Goal: Task Accomplishment & Management: Complete application form

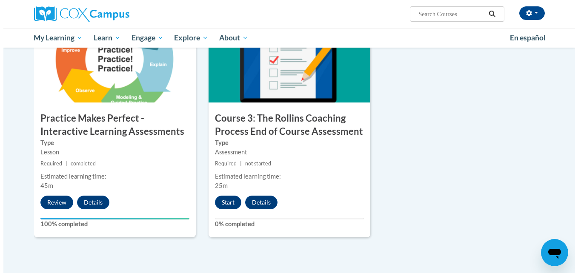
scroll to position [689, 0]
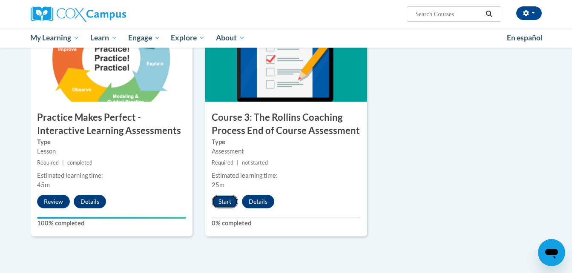
click at [234, 204] on button "Start" at bounding box center [225, 202] width 26 height 14
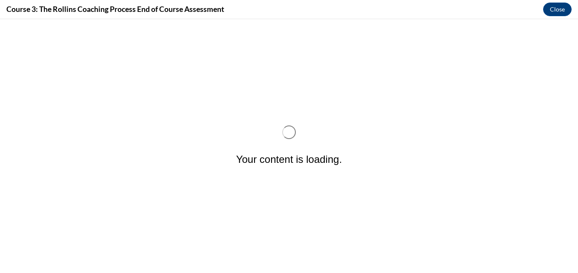
scroll to position [0, 0]
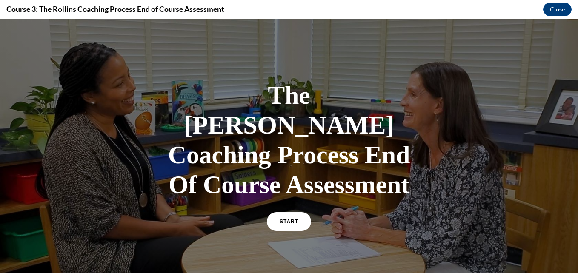
click at [308, 187] on div "The Rollins Coaching Process End Of Course Assessment START" at bounding box center [289, 155] width 256 height 167
click at [296, 212] on link "START" at bounding box center [289, 222] width 46 height 20
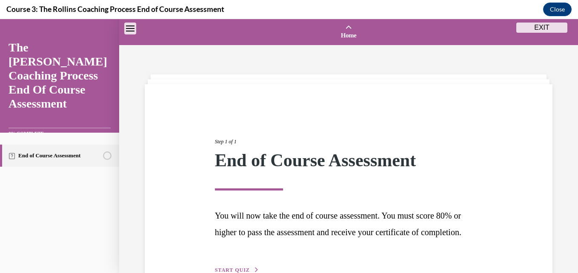
scroll to position [26, 0]
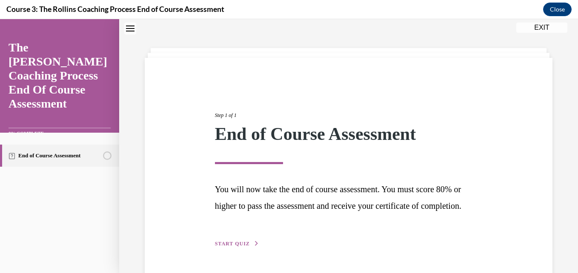
click at [236, 247] on span "START QUIZ" at bounding box center [232, 244] width 35 height 6
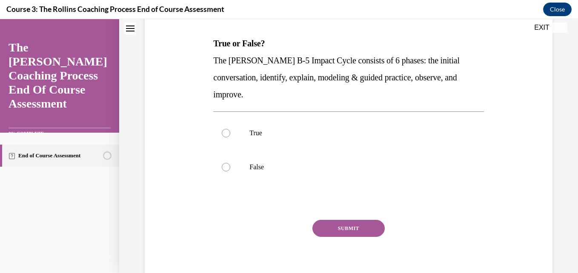
scroll to position [128, 0]
click at [314, 147] on label "True" at bounding box center [348, 133] width 270 height 34
click at [230, 137] on input "True" at bounding box center [226, 133] width 9 height 9
radio input "true"
click at [333, 231] on button "SUBMIT" at bounding box center [349, 228] width 72 height 17
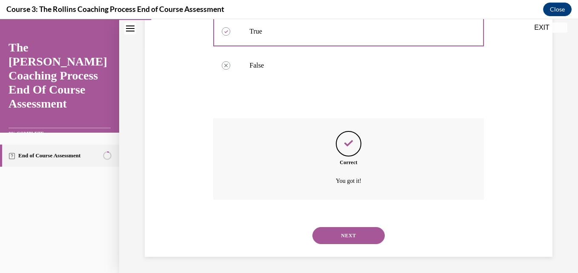
scroll to position [230, 0]
click at [340, 230] on button "NEXT" at bounding box center [349, 235] width 72 height 17
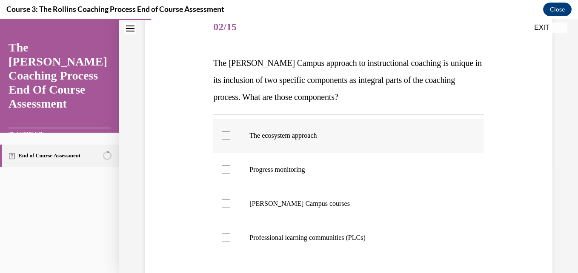
scroll to position [108, 0]
click at [359, 135] on p "The ecosystem approach" at bounding box center [356, 135] width 213 height 9
click at [230, 135] on input "The ecosystem approach" at bounding box center [226, 135] width 9 height 9
checkbox input "true"
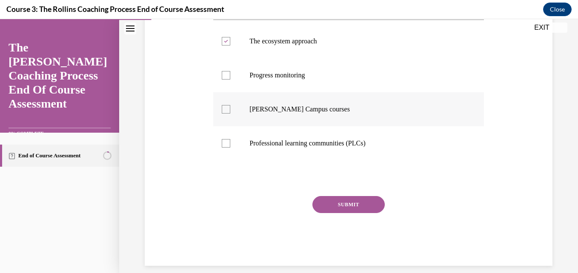
scroll to position [204, 0]
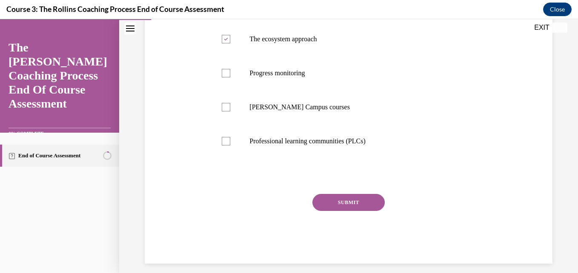
click at [356, 207] on button "SUBMIT" at bounding box center [349, 202] width 72 height 17
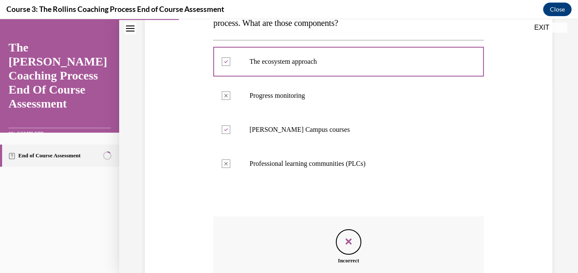
scroll to position [291, 0]
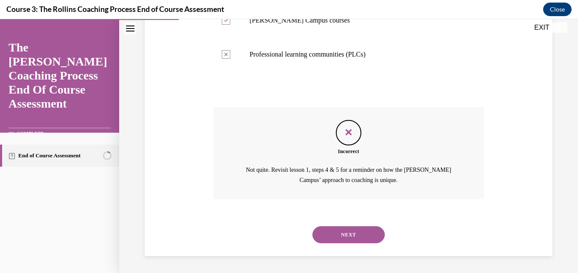
click at [355, 234] on button "NEXT" at bounding box center [349, 235] width 72 height 17
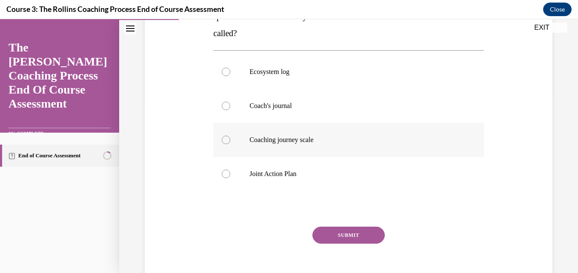
scroll to position [174, 0]
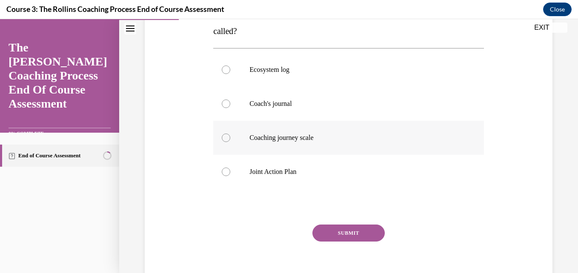
click at [304, 138] on p "Coaching journey scale" at bounding box center [356, 138] width 213 height 9
click at [230, 138] on input "Coaching journey scale" at bounding box center [226, 138] width 9 height 9
radio input "true"
click at [349, 229] on button "SUBMIT" at bounding box center [349, 233] width 72 height 17
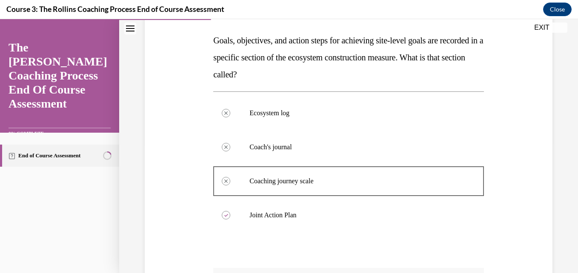
scroll to position [281, 0]
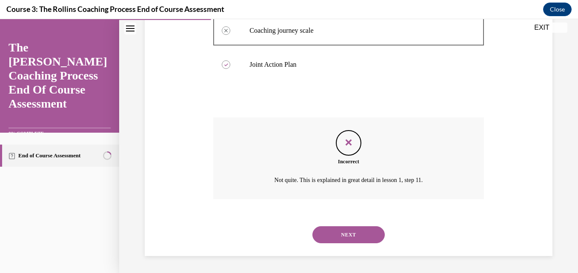
click at [349, 229] on button "NEXT" at bounding box center [349, 235] width 72 height 17
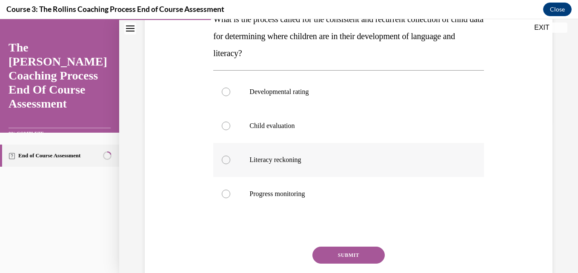
scroll to position [152, 0]
click at [345, 178] on label "Progress monitoring" at bounding box center [348, 194] width 270 height 34
click at [230, 190] on input "Progress monitoring" at bounding box center [226, 194] width 9 height 9
radio input "true"
click at [329, 248] on button "SUBMIT" at bounding box center [349, 255] width 72 height 17
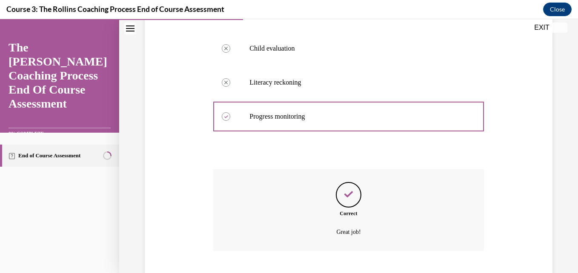
scroll to position [281, 0]
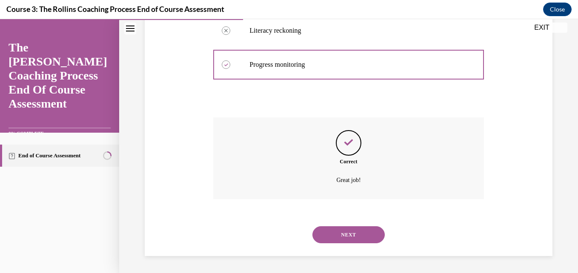
click at [336, 239] on button "NEXT" at bounding box center [349, 235] width 72 height 17
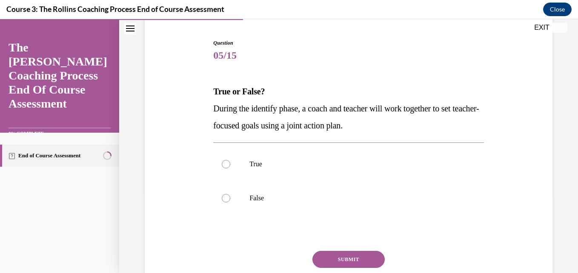
scroll to position [85, 0]
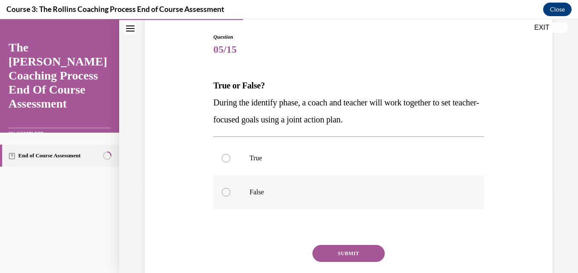
click at [330, 209] on label "False" at bounding box center [348, 193] width 270 height 34
click at [230, 197] on input "False" at bounding box center [226, 192] width 9 height 9
radio input "true"
click at [344, 245] on div "Question 05/15 True or False? During the identify phase, a coach and teacher wi…" at bounding box center [348, 174] width 270 height 282
click at [344, 247] on button "SUBMIT" at bounding box center [349, 253] width 72 height 17
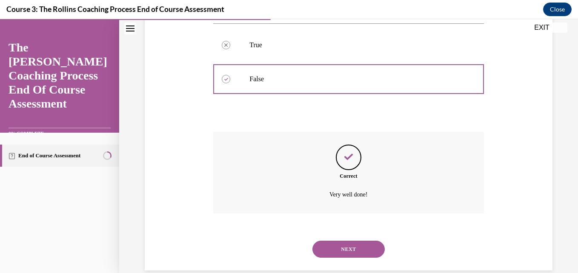
scroll to position [213, 0]
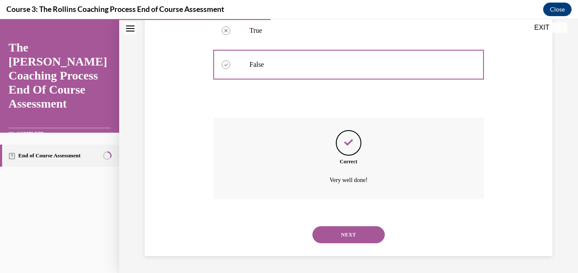
click at [348, 235] on button "NEXT" at bounding box center [349, 235] width 72 height 17
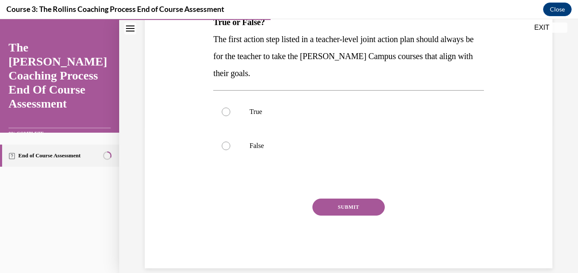
scroll to position [149, 0]
drag, startPoint x: 297, startPoint y: 108, endPoint x: 330, endPoint y: 208, distance: 105.7
click at [330, 208] on div "Question 06/15 True or False? The first action step listed in a teacher-level j…" at bounding box center [348, 118] width 270 height 299
drag, startPoint x: 330, startPoint y: 208, endPoint x: 305, endPoint y: 114, distance: 97.9
click at [305, 114] on p "True" at bounding box center [356, 111] width 213 height 9
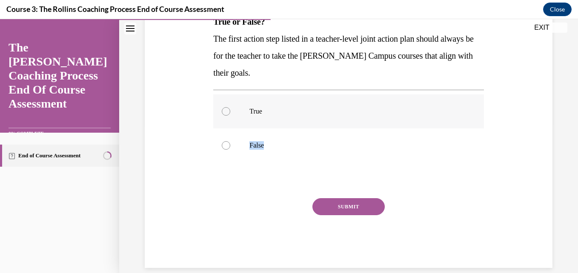
click at [230, 114] on input "True" at bounding box center [226, 111] width 9 height 9
radio input "true"
click at [342, 211] on button "SUBMIT" at bounding box center [349, 207] width 72 height 17
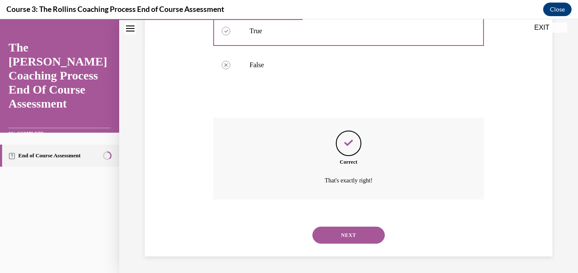
scroll to position [230, 0]
click at [346, 231] on button "NEXT" at bounding box center [349, 235] width 72 height 17
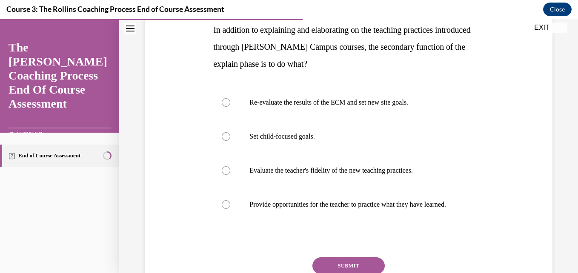
scroll to position [141, 0]
click at [323, 189] on label "Provide opportunities for the teacher to practice what they have learned." at bounding box center [348, 204] width 270 height 34
click at [230, 200] on input "Provide opportunities for the teacher to practice what they have learned." at bounding box center [226, 204] width 9 height 9
radio input "true"
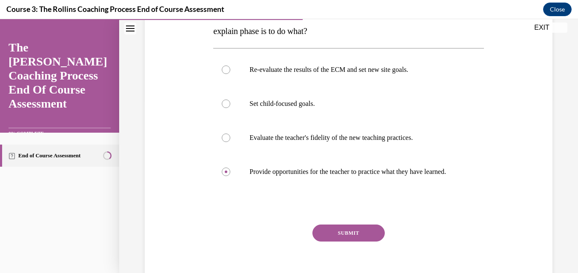
click at [340, 242] on button "SUBMIT" at bounding box center [349, 233] width 72 height 17
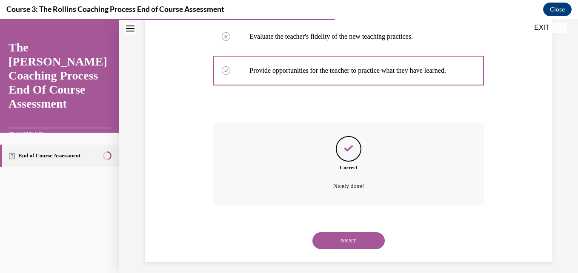
scroll to position [290, 0]
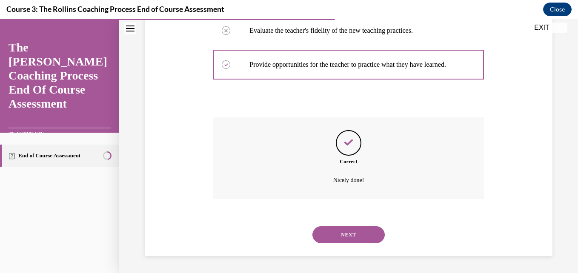
click at [340, 240] on button "NEXT" at bounding box center [349, 235] width 72 height 17
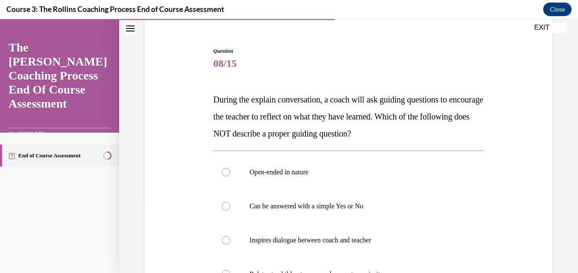
scroll to position [116, 0]
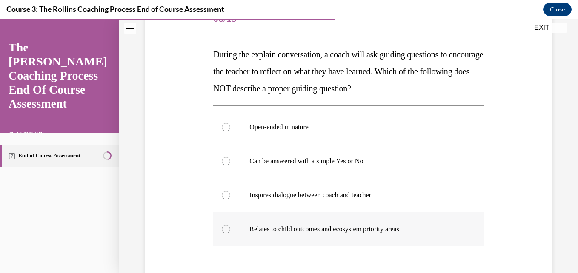
click at [331, 225] on p "Relates to child outcomes and ecosystem priority areas" at bounding box center [356, 229] width 213 height 9
click at [230, 225] on input "Relates to child outcomes and ecosystem priority areas" at bounding box center [226, 229] width 9 height 9
radio input "true"
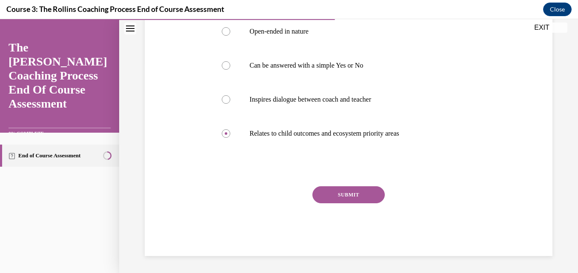
click at [343, 197] on button "SUBMIT" at bounding box center [349, 195] width 72 height 17
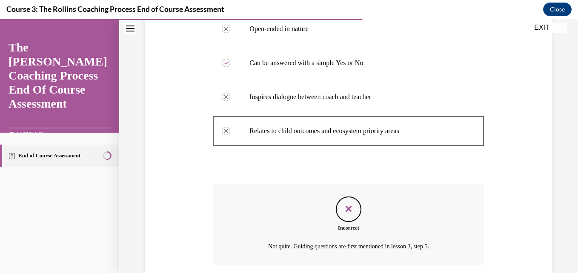
scroll to position [281, 0]
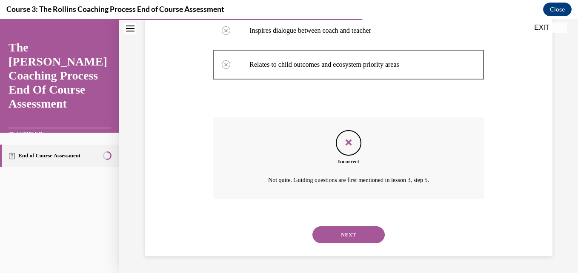
click at [341, 229] on button "NEXT" at bounding box center [349, 235] width 72 height 17
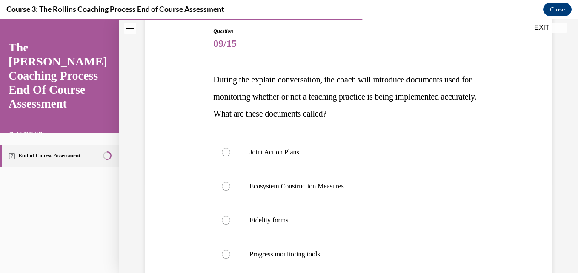
scroll to position [92, 0]
click at [337, 194] on label "Ecosystem Construction Measures" at bounding box center [348, 186] width 270 height 34
click at [230, 190] on input "Ecosystem Construction Measures" at bounding box center [226, 186] width 9 height 9
radio input "true"
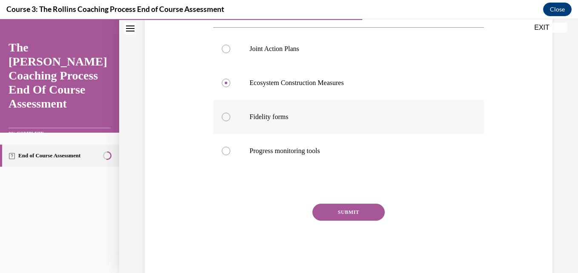
click at [340, 207] on button "SUBMIT" at bounding box center [349, 212] width 72 height 17
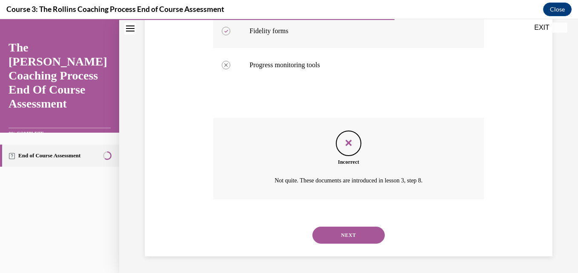
scroll to position [281, 0]
click at [334, 234] on button "NEXT" at bounding box center [349, 235] width 72 height 17
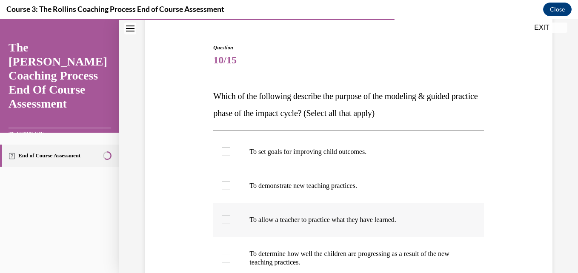
scroll to position [74, 0]
click at [313, 166] on label "To set goals for improving child outcomes." at bounding box center [348, 152] width 270 height 34
click at [230, 157] on input "To set goals for improving child outcomes." at bounding box center [226, 152] width 9 height 9
checkbox input "true"
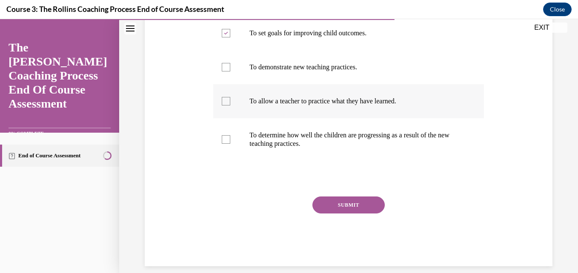
scroll to position [194, 0]
click at [322, 213] on div "SUBMIT" at bounding box center [348, 217] width 270 height 43
click at [322, 213] on button "SUBMIT" at bounding box center [349, 204] width 72 height 17
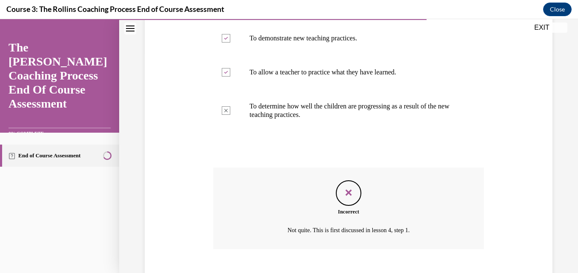
scroll to position [273, 0]
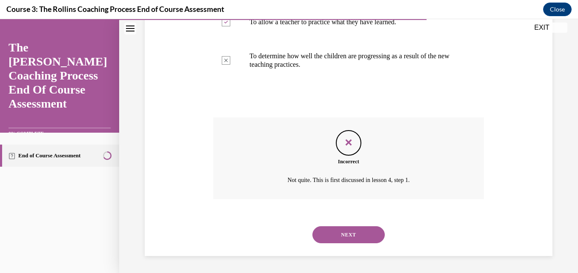
click at [331, 240] on button "NEXT" at bounding box center [349, 235] width 72 height 17
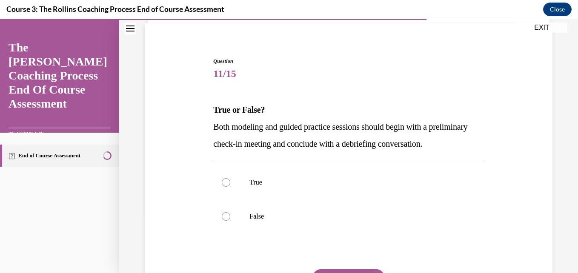
scroll to position [61, 0]
click at [320, 221] on label "False" at bounding box center [348, 216] width 270 height 34
click at [230, 221] on input "False" at bounding box center [226, 216] width 9 height 9
radio input "true"
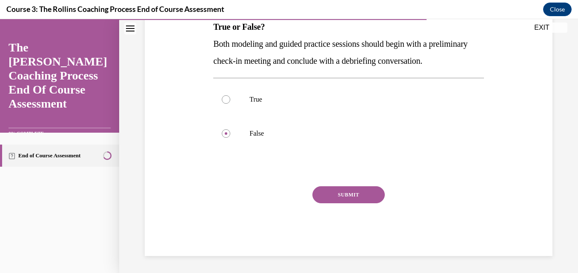
click at [325, 203] on button "SUBMIT" at bounding box center [349, 195] width 72 height 17
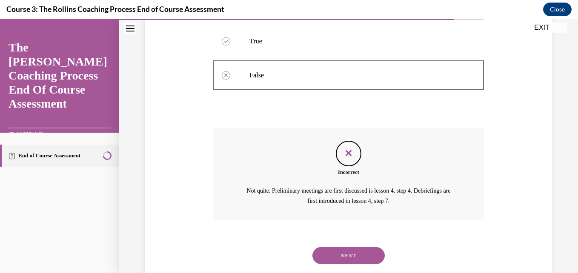
scroll to position [240, 0]
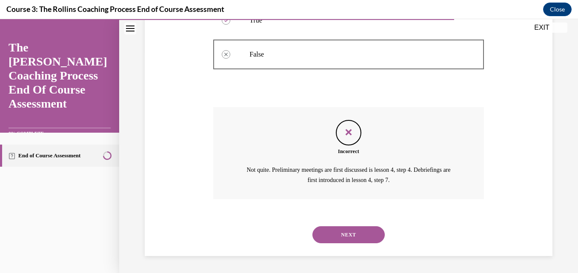
click at [328, 245] on div "NEXT" at bounding box center [348, 235] width 270 height 34
click at [329, 230] on button "NEXT" at bounding box center [349, 235] width 72 height 17
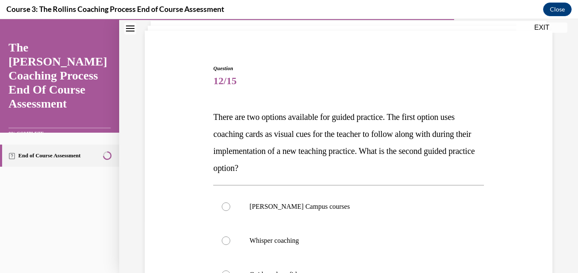
scroll to position [69, 0]
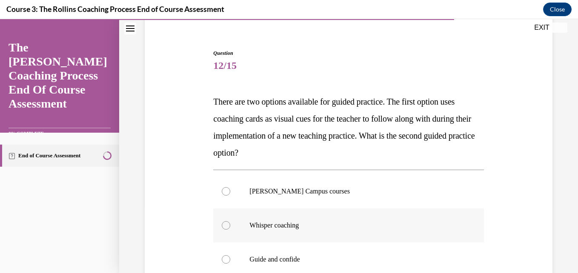
click at [328, 224] on p "Whisper coaching" at bounding box center [356, 226] width 213 height 9
click at [230, 224] on input "Whisper coaching" at bounding box center [226, 226] width 9 height 9
radio input "true"
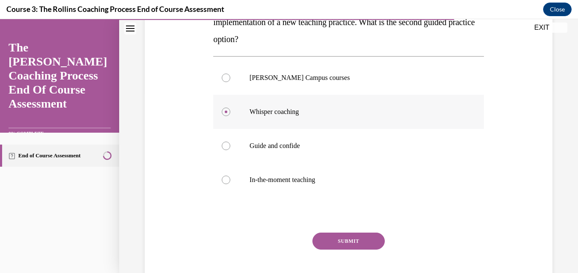
scroll to position [183, 0]
click at [326, 236] on button "SUBMIT" at bounding box center [349, 241] width 72 height 17
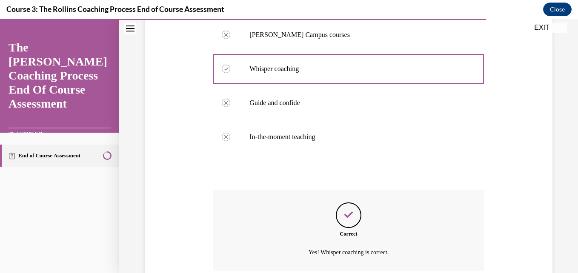
scroll to position [298, 0]
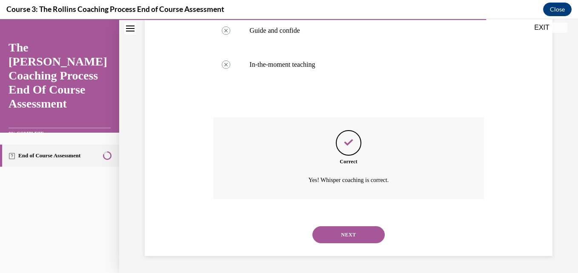
click at [330, 236] on button "NEXT" at bounding box center [349, 235] width 72 height 17
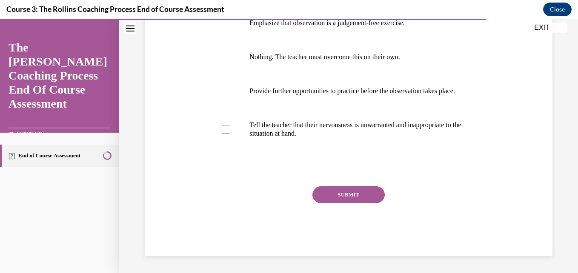
scroll to position [0, 0]
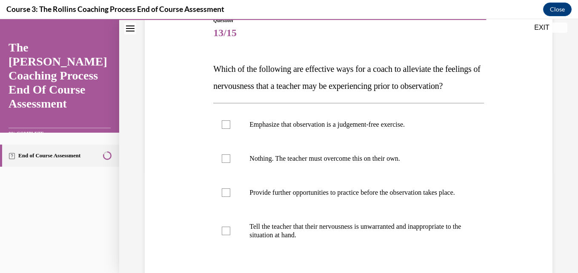
click at [374, 197] on p "Provide further opportunities to practice before the observation takes place." at bounding box center [356, 193] width 213 height 9
click at [230, 197] on input "Provide further opportunities to practice before the observation takes place." at bounding box center [226, 193] width 9 height 9
checkbox input "true"
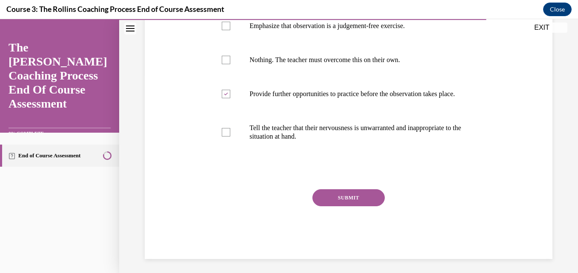
scroll to position [229, 0]
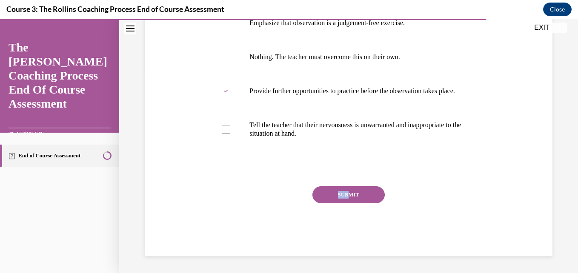
drag, startPoint x: 367, startPoint y: 141, endPoint x: 344, endPoint y: 194, distance: 58.0
click at [344, 194] on div "Question 13/15 Which of the following are effective ways for a coach to allevia…" at bounding box center [348, 86] width 270 height 342
click at [344, 194] on button "SUBMIT" at bounding box center [349, 195] width 72 height 17
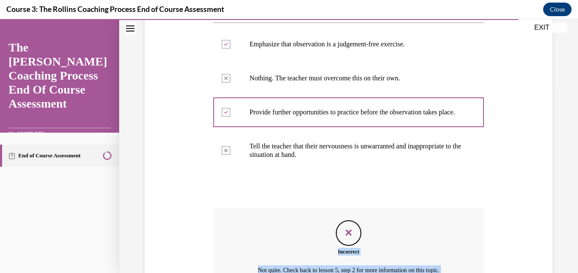
scroll to position [298, 0]
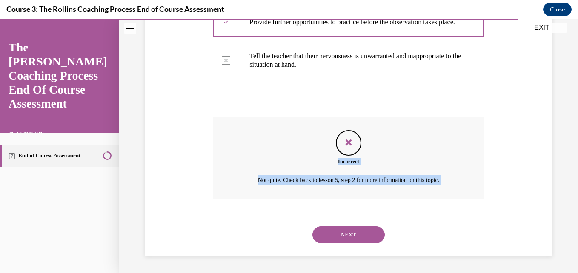
click at [342, 227] on button "NEXT" at bounding box center [349, 235] width 72 height 17
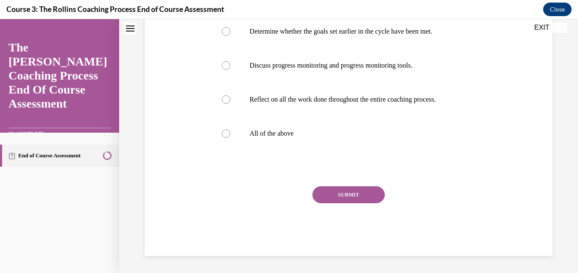
scroll to position [0, 0]
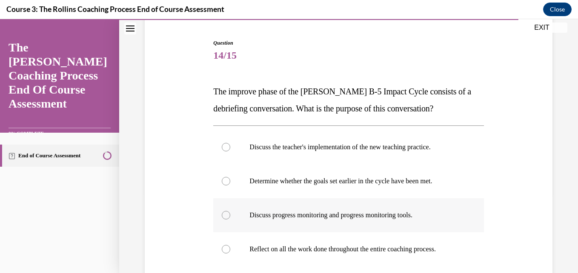
click at [340, 220] on label "Discuss progress monitoring and progress monitoring tools." at bounding box center [348, 216] width 270 height 34
click at [230, 220] on input "Discuss progress monitoring and progress monitoring tools." at bounding box center [226, 215] width 9 height 9
radio input "true"
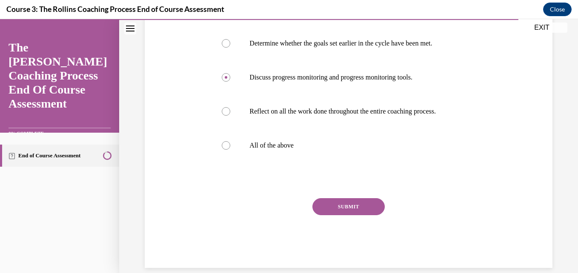
click at [342, 212] on button "SUBMIT" at bounding box center [349, 207] width 72 height 17
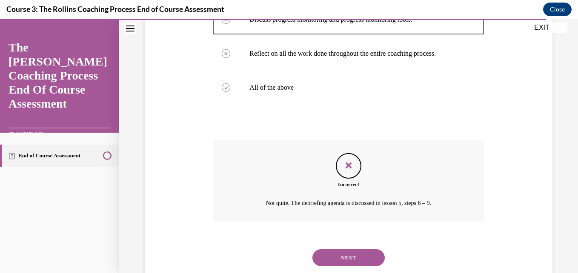
scroll to position [276, 0]
click at [338, 261] on button "NEXT" at bounding box center [349, 257] width 72 height 17
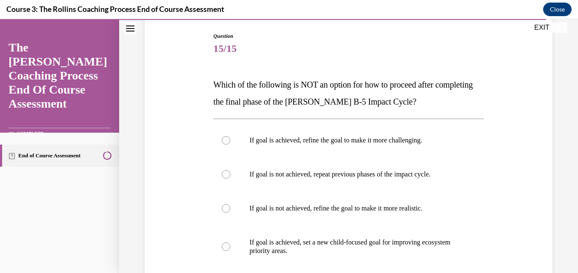
scroll to position [86, 0]
click at [346, 190] on label "If goal is not achieved, repeat previous phases of the impact cycle." at bounding box center [348, 174] width 270 height 34
click at [230, 178] on input "If goal is not achieved, repeat previous phases of the impact cycle." at bounding box center [226, 174] width 9 height 9
radio input "true"
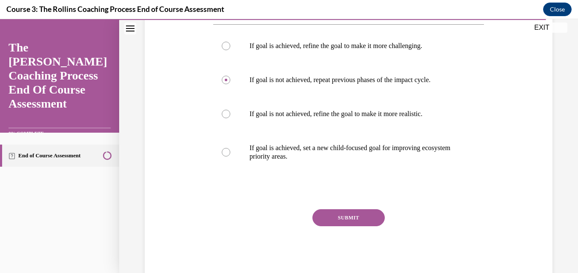
click at [336, 217] on button "SUBMIT" at bounding box center [349, 218] width 72 height 17
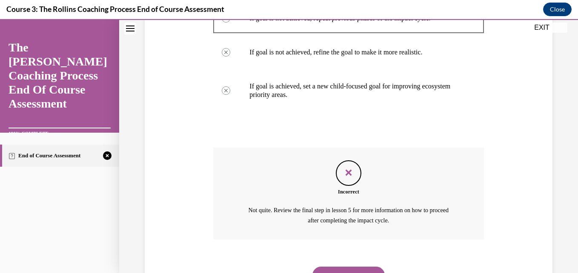
scroll to position [283, 0]
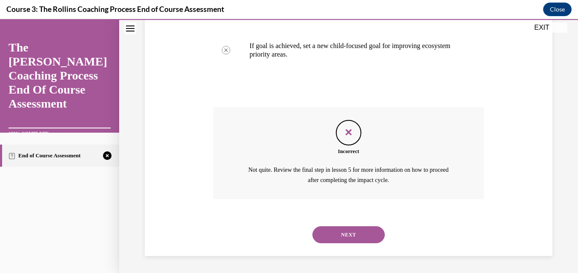
click at [334, 231] on button "NEXT" at bounding box center [349, 235] width 72 height 17
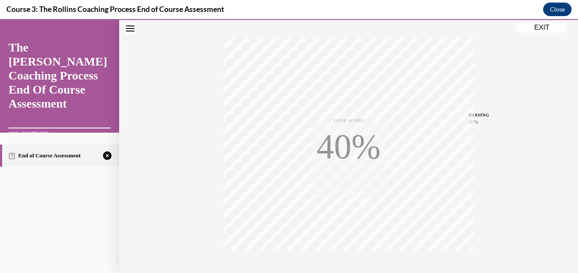
scroll to position [182, 0]
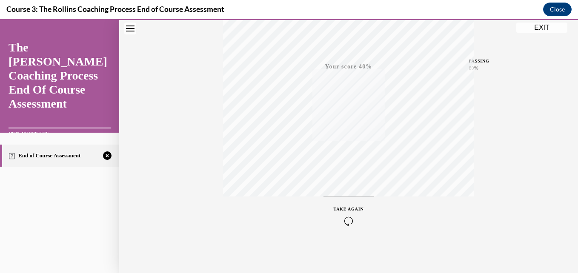
click at [350, 220] on icon "button" at bounding box center [349, 221] width 30 height 9
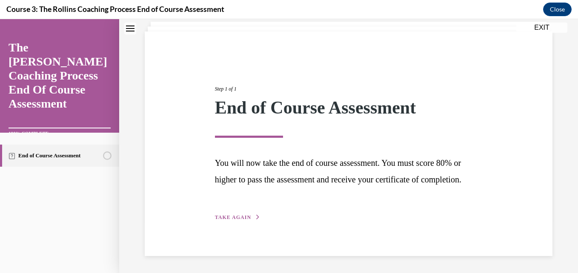
click at [239, 223] on div "Step 1 of 1 End of Course Assessment You will now take the end of course assess…" at bounding box center [349, 144] width 408 height 225
click at [239, 222] on button "TAKE AGAIN" at bounding box center [238, 218] width 46 height 8
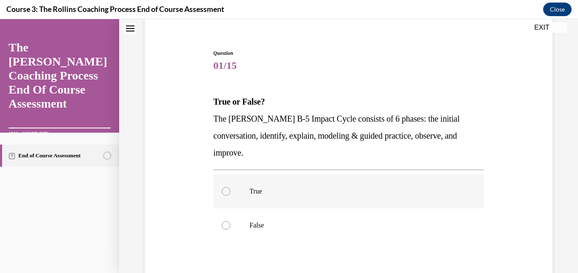
click at [269, 191] on p "True" at bounding box center [356, 191] width 213 height 9
click at [230, 191] on input "True" at bounding box center [226, 191] width 9 height 9
radio input "true"
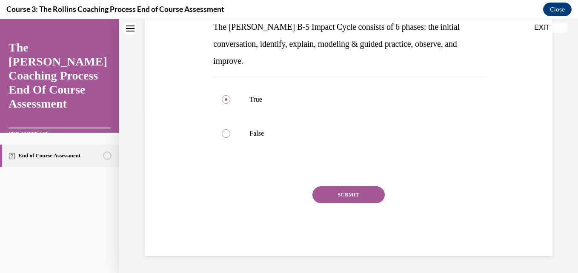
click at [330, 199] on button "SUBMIT" at bounding box center [349, 195] width 72 height 17
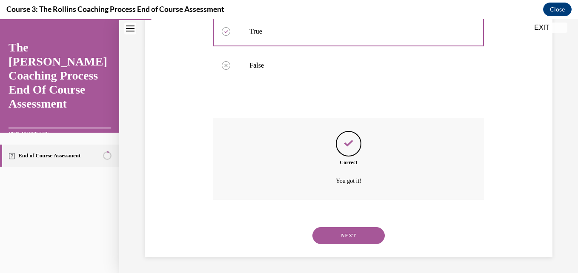
scroll to position [230, 0]
click at [336, 233] on button "NEXT" at bounding box center [349, 235] width 72 height 17
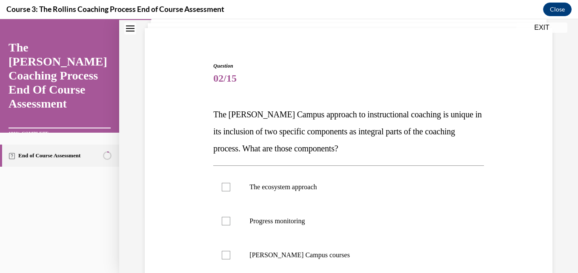
scroll to position [57, 0]
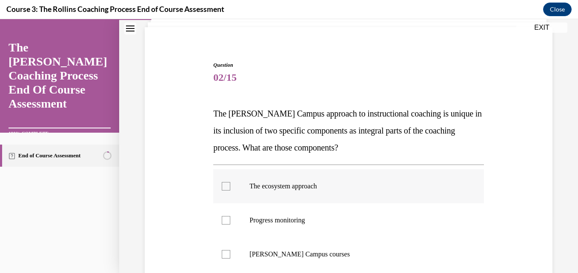
click at [321, 200] on label "The ecosystem approach" at bounding box center [348, 187] width 270 height 34
click at [230, 191] on input "The ecosystem approach" at bounding box center [226, 186] width 9 height 9
checkbox input "true"
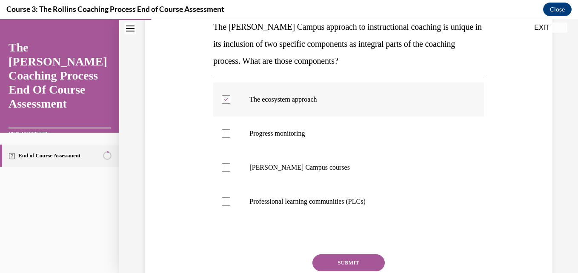
scroll to position [147, 0]
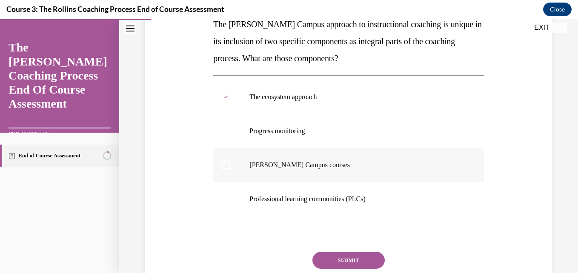
click at [268, 170] on label "Cox Campus courses" at bounding box center [348, 165] width 270 height 34
click at [230, 170] on input "Cox Campus courses" at bounding box center [226, 165] width 9 height 9
checkbox input "true"
click at [317, 260] on button "SUBMIT" at bounding box center [349, 260] width 72 height 17
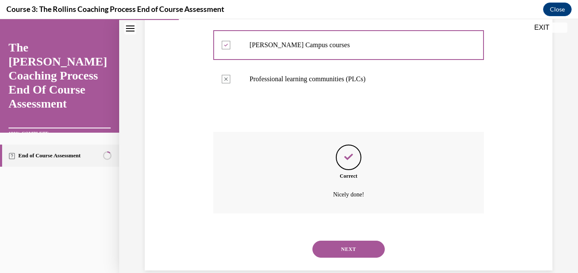
scroll to position [281, 0]
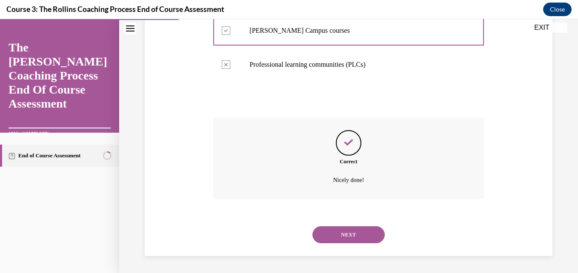
click at [344, 244] on div "NEXT" at bounding box center [348, 235] width 270 height 34
click at [344, 237] on button "NEXT" at bounding box center [349, 235] width 72 height 17
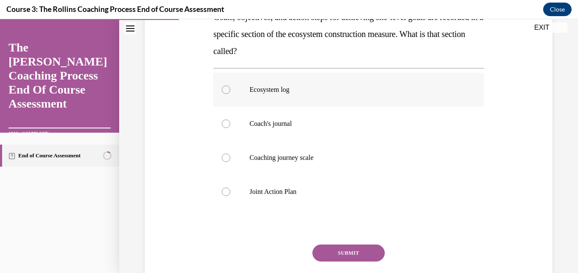
scroll to position [154, 0]
click at [286, 204] on label "Joint Action Plan" at bounding box center [348, 192] width 270 height 34
click at [230, 196] on input "Joint Action Plan" at bounding box center [226, 192] width 9 height 9
radio input "true"
click at [328, 251] on button "SUBMIT" at bounding box center [349, 253] width 72 height 17
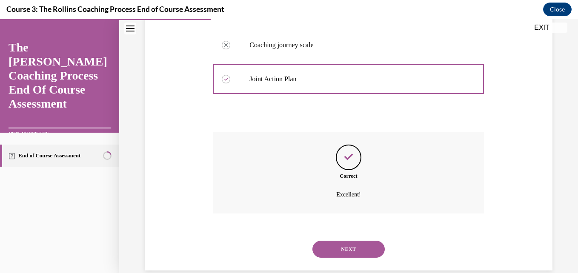
scroll to position [281, 0]
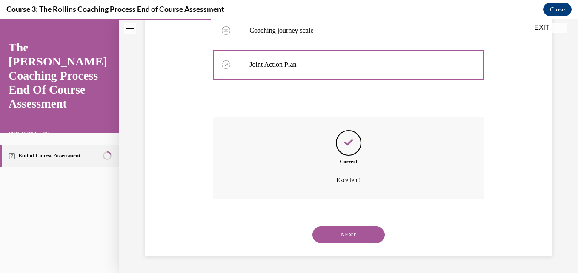
click at [337, 233] on button "NEXT" at bounding box center [349, 235] width 72 height 17
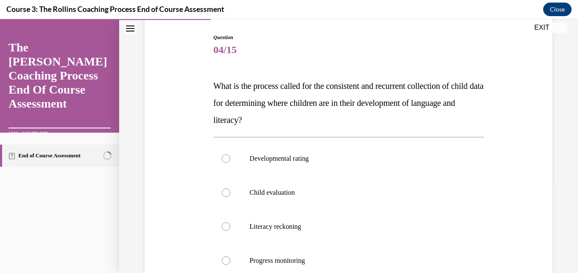
scroll to position [86, 0]
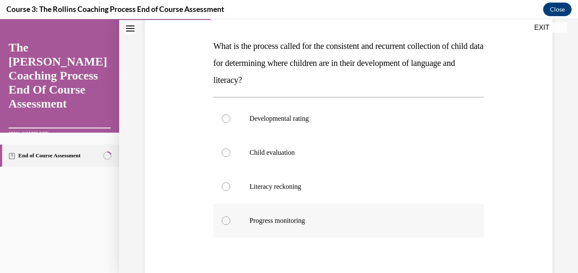
click at [288, 222] on p "Progress monitoring" at bounding box center [356, 221] width 213 height 9
click at [230, 222] on input "Progress monitoring" at bounding box center [226, 221] width 9 height 9
radio input "true"
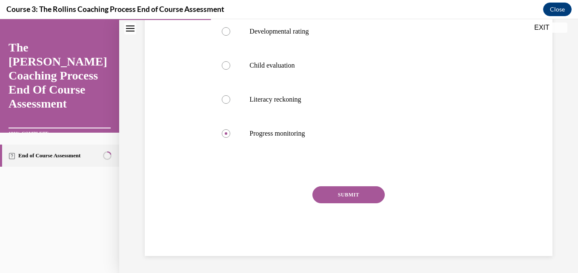
click at [326, 203] on button "SUBMIT" at bounding box center [349, 195] width 72 height 17
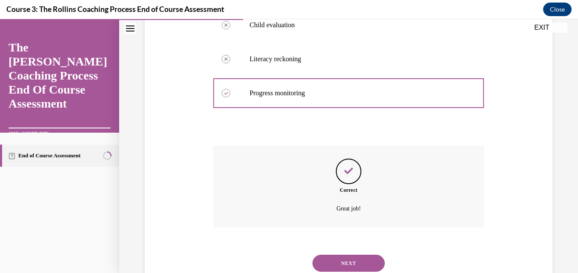
scroll to position [281, 0]
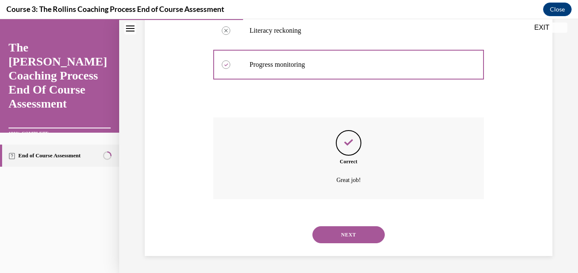
click at [331, 233] on button "NEXT" at bounding box center [349, 235] width 72 height 17
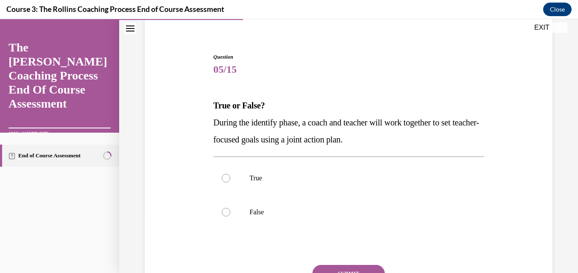
scroll to position [71, 0]
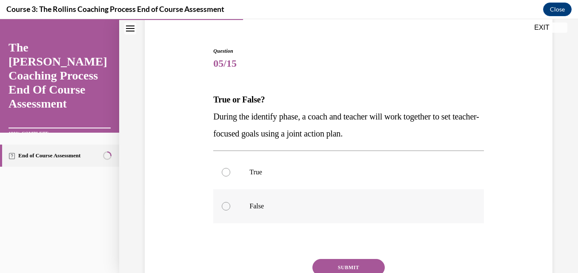
click at [292, 203] on p "False" at bounding box center [356, 206] width 213 height 9
click at [230, 203] on input "False" at bounding box center [226, 206] width 9 height 9
radio input "true"
click at [329, 265] on button "SUBMIT" at bounding box center [349, 267] width 72 height 17
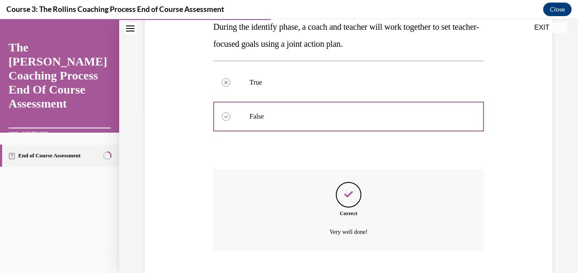
scroll to position [213, 0]
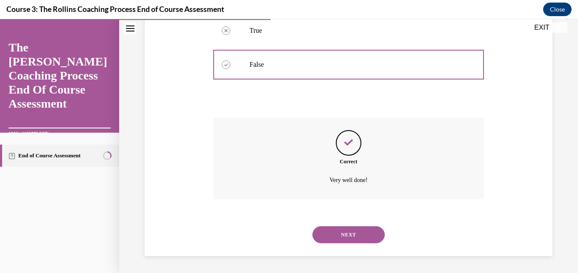
click at [322, 241] on button "NEXT" at bounding box center [349, 235] width 72 height 17
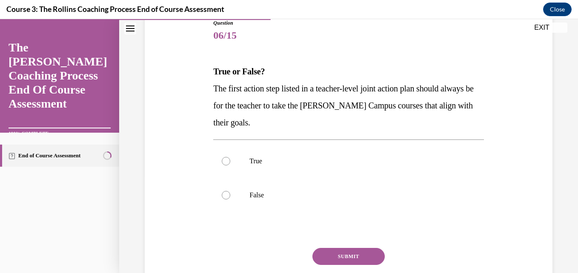
scroll to position [100, 0]
click at [333, 168] on label "True" at bounding box center [348, 161] width 270 height 34
click at [230, 165] on input "True" at bounding box center [226, 161] width 9 height 9
radio input "true"
click at [328, 261] on button "SUBMIT" at bounding box center [349, 256] width 72 height 17
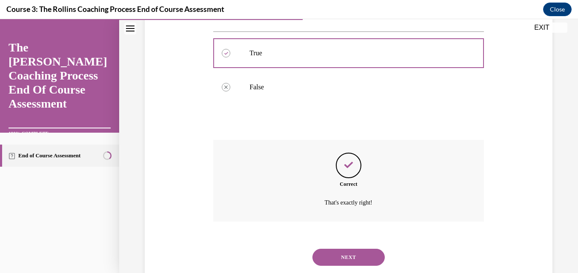
scroll to position [230, 0]
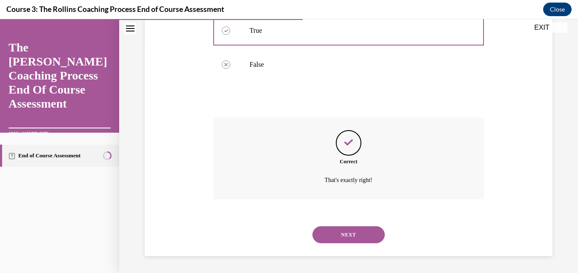
click at [343, 237] on button "NEXT" at bounding box center [349, 235] width 72 height 17
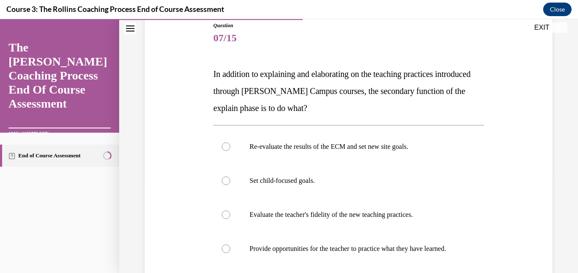
scroll to position [97, 0]
click at [325, 237] on label "Provide opportunities for the teacher to practice what they have learned." at bounding box center [348, 249] width 270 height 34
click at [230, 245] on input "Provide opportunities for the teacher to practice what they have learned." at bounding box center [226, 249] width 9 height 9
radio input "true"
click at [325, 237] on label "Provide opportunities for the teacher to practice what they have learned." at bounding box center [348, 249] width 270 height 34
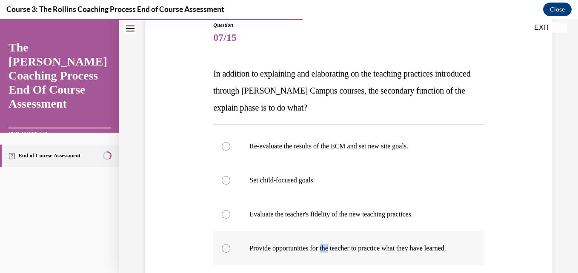
click at [230, 245] on input "Provide opportunities for the teacher to practice what they have learned." at bounding box center [226, 249] width 9 height 9
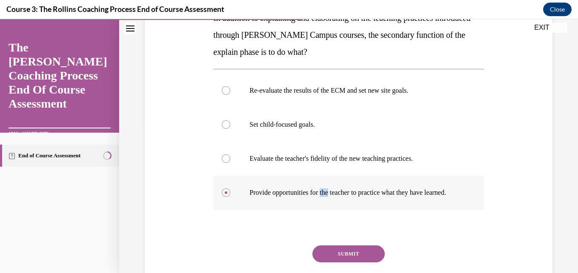
scroll to position [173, 0]
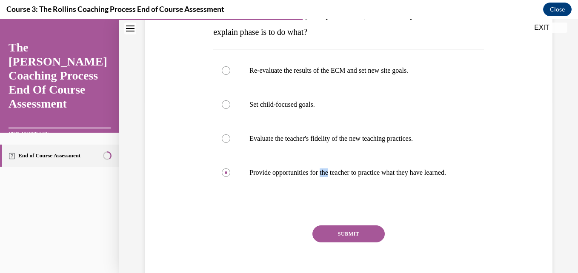
click at [325, 236] on button "SUBMIT" at bounding box center [349, 234] width 72 height 17
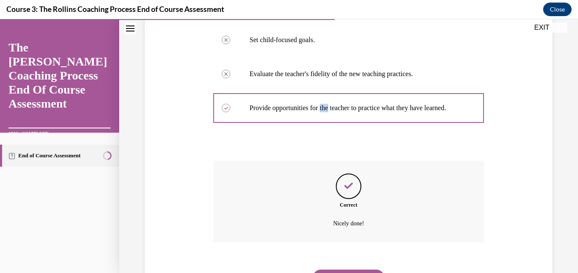
scroll to position [290, 0]
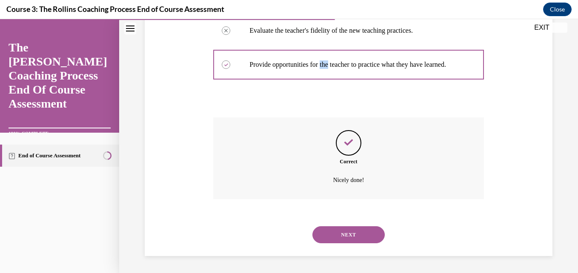
click at [325, 236] on button "NEXT" at bounding box center [349, 235] width 72 height 17
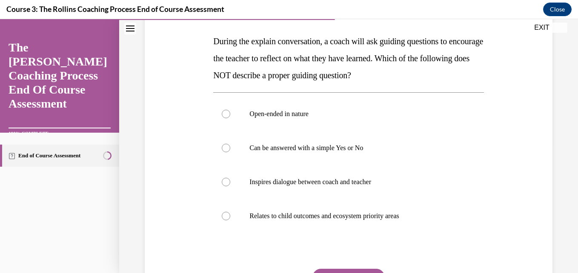
scroll to position [130, 0]
click at [300, 154] on label "Can be answered with a simple Yes or No" at bounding box center [348, 148] width 270 height 34
click at [230, 152] on input "Can be answered with a simple Yes or No" at bounding box center [226, 148] width 9 height 9
radio input "true"
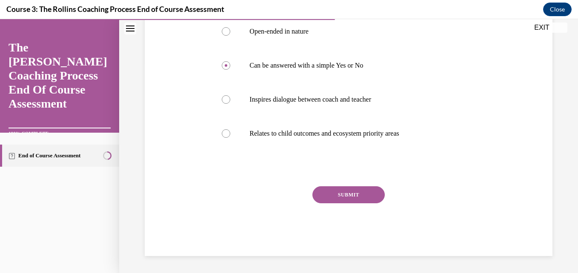
click at [330, 186] on div "Question 08/15 During the explain conversation, a coach will ask guiding questi…" at bounding box center [348, 81] width 270 height 350
click at [329, 189] on button "SUBMIT" at bounding box center [349, 195] width 72 height 17
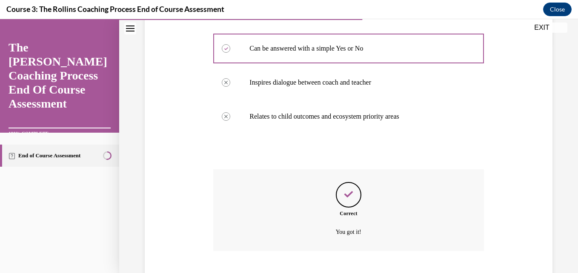
scroll to position [281, 0]
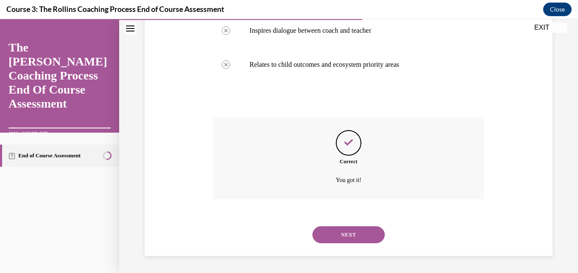
click at [334, 235] on button "NEXT" at bounding box center [349, 235] width 72 height 17
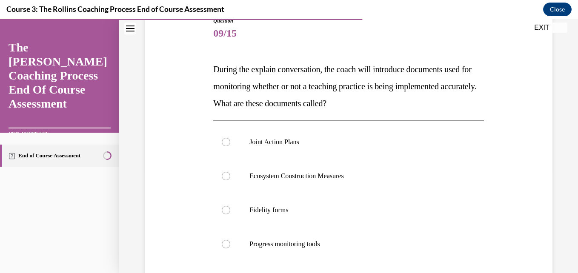
scroll to position [102, 0]
click at [328, 217] on label "Fidelity forms" at bounding box center [348, 210] width 270 height 34
click at [230, 214] on input "Fidelity forms" at bounding box center [226, 209] width 9 height 9
radio input "true"
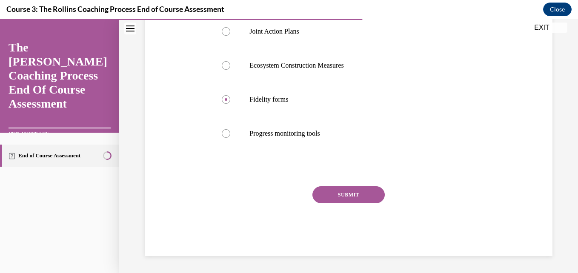
click at [346, 195] on button "SUBMIT" at bounding box center [349, 195] width 72 height 17
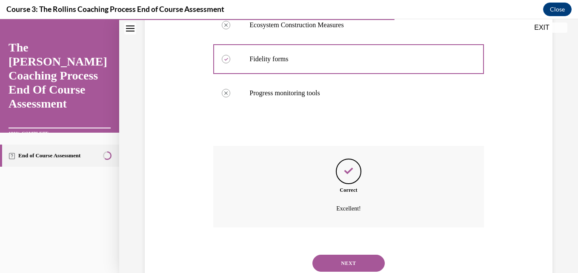
scroll to position [281, 0]
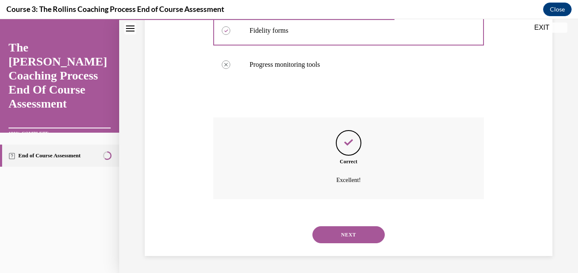
click at [338, 235] on button "NEXT" at bounding box center [349, 235] width 72 height 17
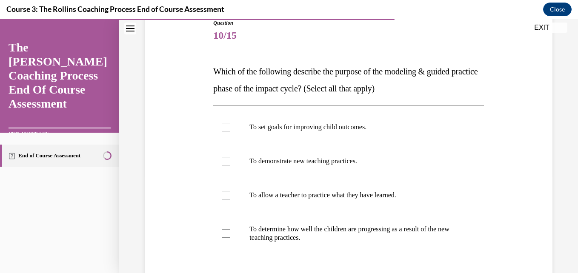
scroll to position [101, 0]
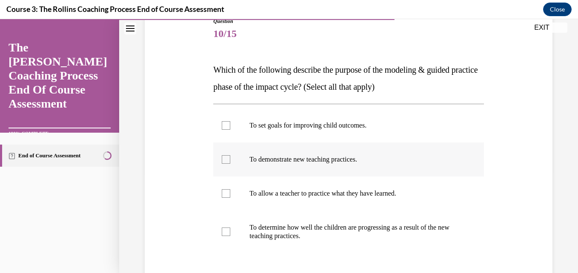
click at [328, 153] on label "To demonstrate new teaching practices." at bounding box center [348, 160] width 270 height 34
click at [230, 155] on input "To demonstrate new teaching practices." at bounding box center [226, 159] width 9 height 9
checkbox input "true"
click at [314, 184] on label "To allow a teacher to practice what they have learned." at bounding box center [348, 194] width 270 height 34
click at [230, 190] on input "To allow a teacher to practice what they have learned." at bounding box center [226, 194] width 9 height 9
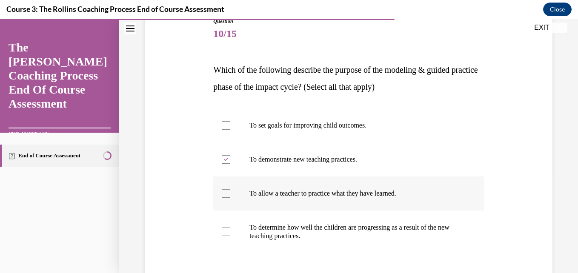
checkbox input "true"
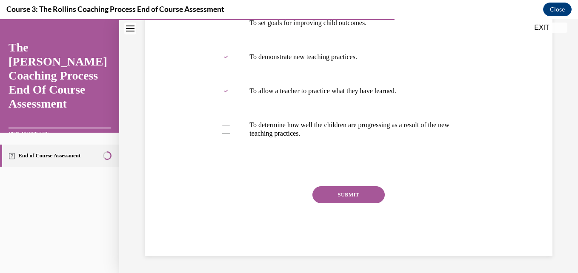
click at [314, 192] on button "SUBMIT" at bounding box center [349, 195] width 72 height 17
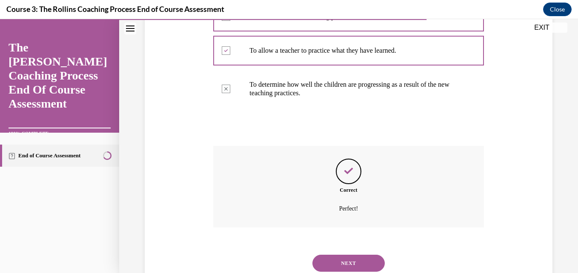
scroll to position [273, 0]
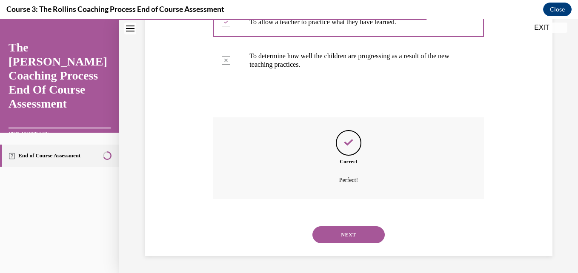
click at [331, 233] on button "NEXT" at bounding box center [349, 235] width 72 height 17
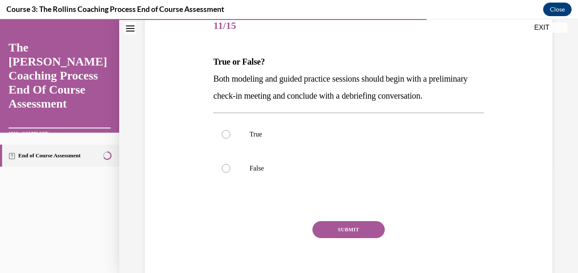
scroll to position [109, 0]
click at [300, 138] on p "True" at bounding box center [356, 134] width 213 height 9
click at [230, 138] on input "True" at bounding box center [226, 134] width 9 height 9
radio input "true"
click at [320, 238] on button "SUBMIT" at bounding box center [349, 229] width 72 height 17
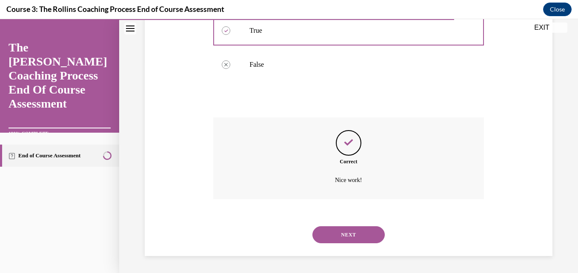
scroll to position [230, 0]
click at [343, 233] on button "NEXT" at bounding box center [349, 235] width 72 height 17
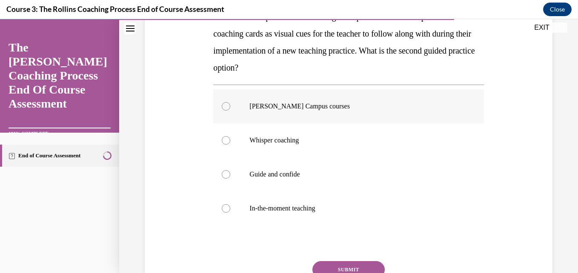
scroll to position [229, 0]
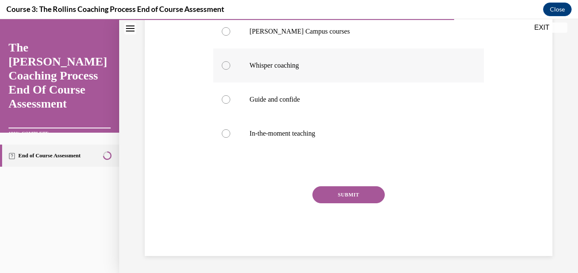
click at [282, 58] on label "Whisper coaching" at bounding box center [348, 66] width 270 height 34
drag, startPoint x: 282, startPoint y: 58, endPoint x: 270, endPoint y: 61, distance: 12.2
click at [270, 61] on label "Whisper coaching" at bounding box center [348, 66] width 270 height 34
click at [230, 61] on input "Whisper coaching" at bounding box center [226, 65] width 9 height 9
radio input "true"
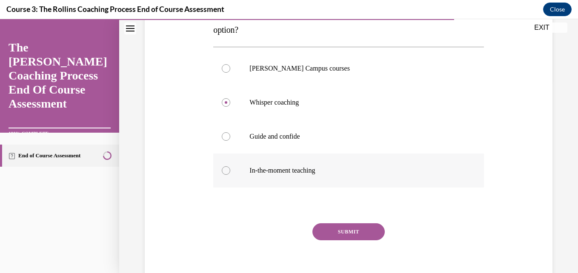
scroll to position [193, 0]
click at [333, 228] on button "SUBMIT" at bounding box center [349, 231] width 72 height 17
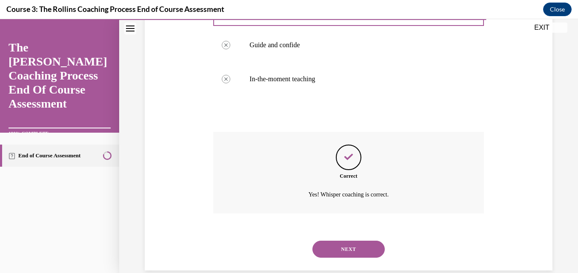
scroll to position [298, 0]
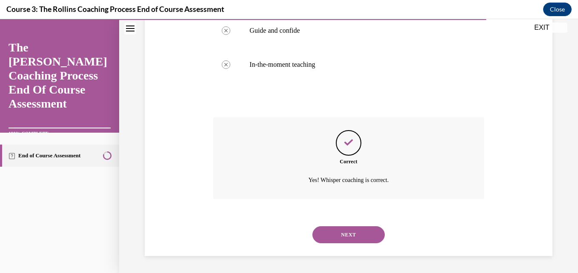
click at [333, 231] on button "NEXT" at bounding box center [349, 235] width 72 height 17
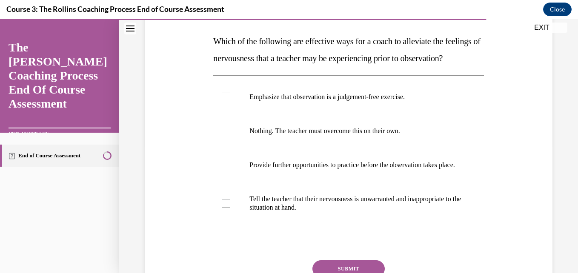
scroll to position [131, 0]
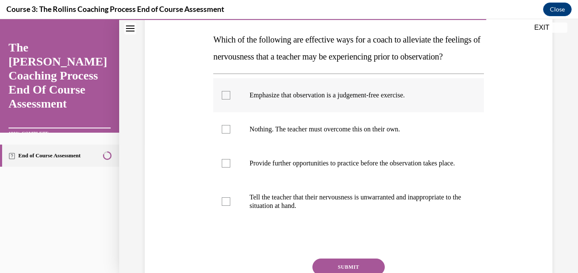
click at [265, 112] on label "Emphasize that observation is a judgement-free exercise." at bounding box center [348, 95] width 270 height 34
click at [230, 100] on input "Emphasize that observation is a judgement-free exercise." at bounding box center [226, 95] width 9 height 9
checkbox input "true"
click at [270, 168] on p "Provide further opportunities to practice before the observation takes place." at bounding box center [356, 163] width 213 height 9
click at [230, 168] on input "Provide further opportunities to practice before the observation takes place." at bounding box center [226, 163] width 9 height 9
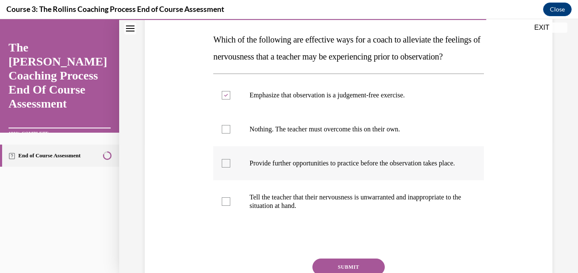
checkbox input "true"
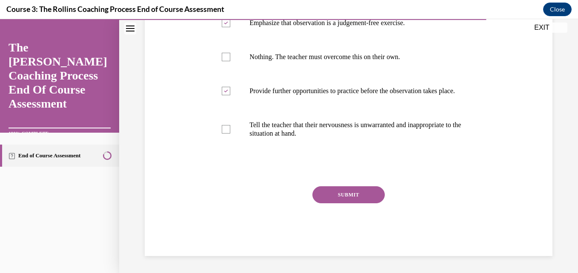
click at [334, 202] on button "SUBMIT" at bounding box center [349, 195] width 72 height 17
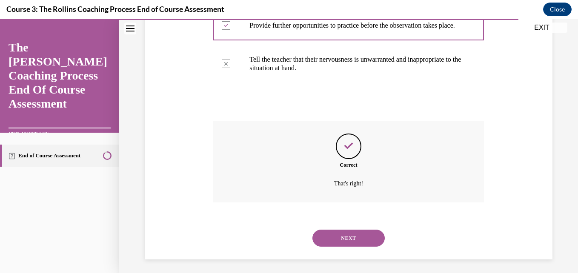
scroll to position [298, 0]
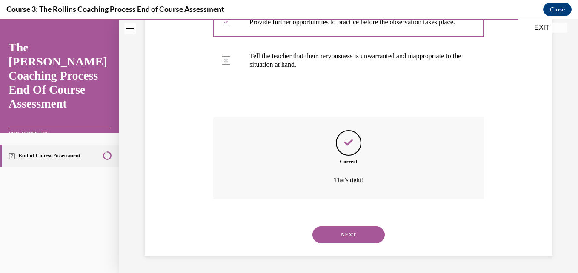
click at [337, 234] on button "NEXT" at bounding box center [349, 235] width 72 height 17
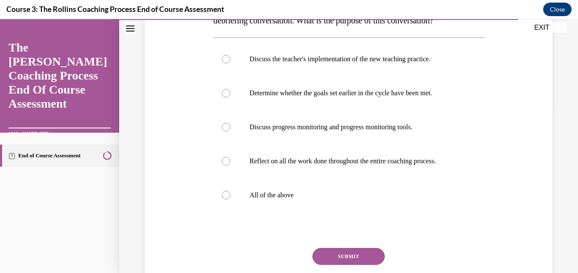
scroll to position [168, 0]
click at [283, 191] on p "All of the above" at bounding box center [356, 195] width 213 height 9
click at [230, 191] on input "All of the above" at bounding box center [226, 195] width 9 height 9
radio input "true"
click at [334, 254] on button "SUBMIT" at bounding box center [349, 256] width 72 height 17
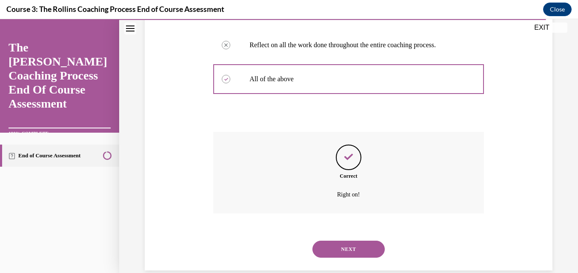
scroll to position [298, 0]
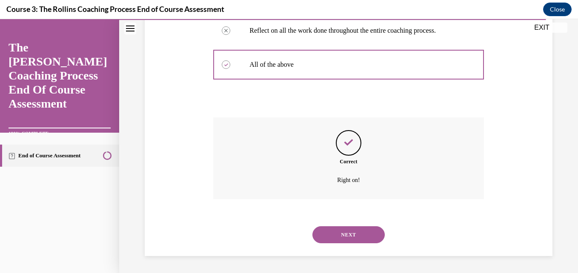
click at [359, 243] on button "NEXT" at bounding box center [349, 235] width 72 height 17
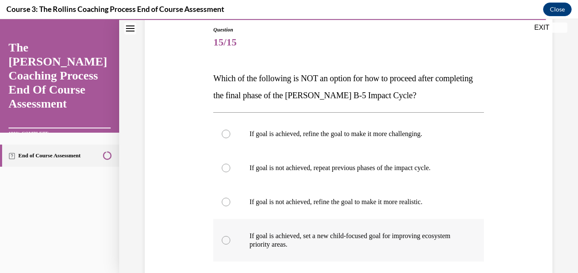
scroll to position [92, 0]
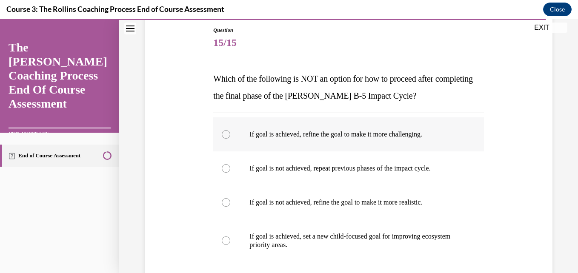
click at [272, 143] on label "If goal is achieved, refine the goal to make it more challenging." at bounding box center [348, 135] width 270 height 34
click at [230, 139] on input "If goal is achieved, refine the goal to make it more challenging." at bounding box center [226, 134] width 9 height 9
radio input "true"
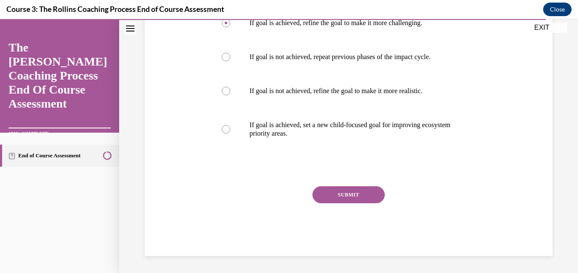
click at [318, 196] on button "SUBMIT" at bounding box center [349, 195] width 72 height 17
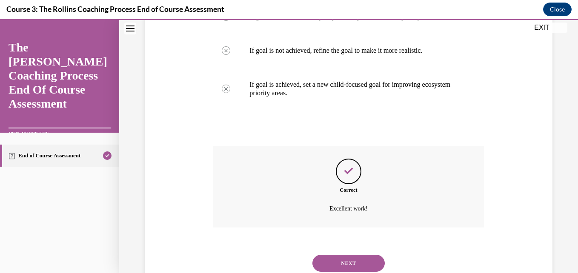
scroll to position [273, 0]
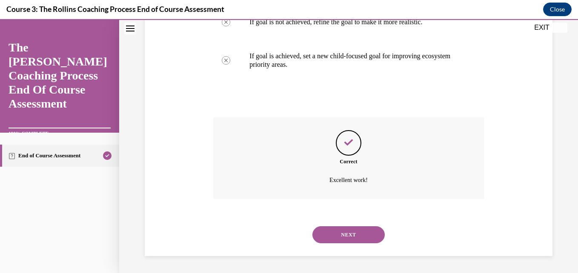
click at [251, 180] on p "Excellent work!" at bounding box center [349, 181] width 210 height 10
click at [337, 234] on button "NEXT" at bounding box center [349, 235] width 72 height 17
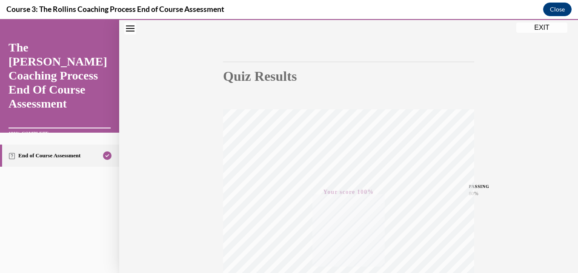
scroll to position [56, 0]
click at [545, 29] on button "EXIT" at bounding box center [542, 28] width 51 height 10
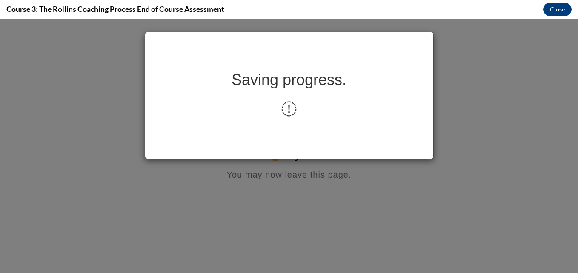
scroll to position [0, 0]
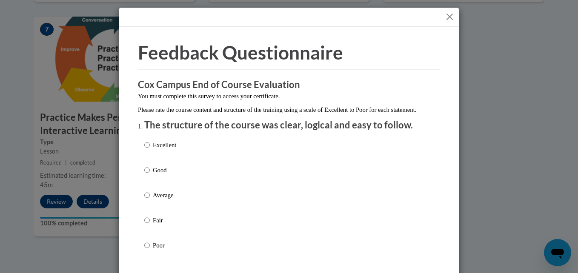
click at [147, 156] on label "Excellent" at bounding box center [160, 152] width 32 height 23
click at [147, 150] on input "Excellent" at bounding box center [147, 145] width 6 height 9
radio input "true"
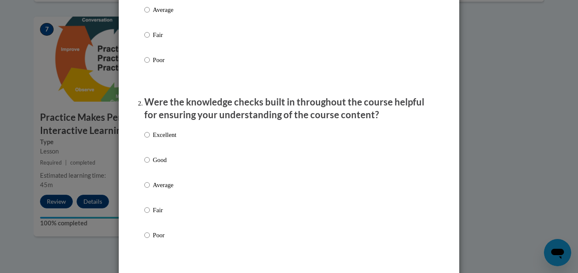
scroll to position [186, 0]
click at [153, 190] on p "Average" at bounding box center [164, 184] width 23 height 9
click at [150, 190] on input "Average" at bounding box center [147, 184] width 6 height 9
radio input "true"
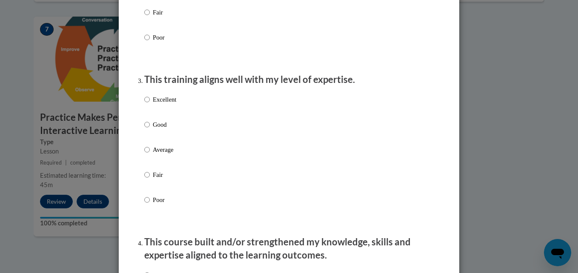
click at [152, 193] on label "Fair" at bounding box center [160, 181] width 32 height 23
click at [150, 180] on input "Fair" at bounding box center [147, 174] width 6 height 9
radio input "true"
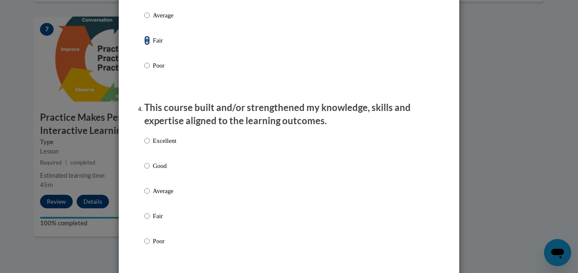
scroll to position [518, 0]
click at [152, 193] on div "Excellent Good Average Fair Poor" at bounding box center [160, 198] width 32 height 132
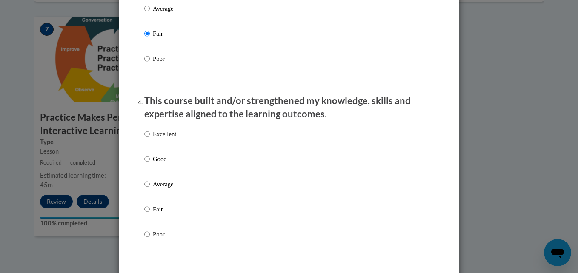
click at [153, 189] on p "Average" at bounding box center [164, 184] width 23 height 9
click at [150, 189] on input "Average" at bounding box center [147, 184] width 6 height 9
radio input "true"
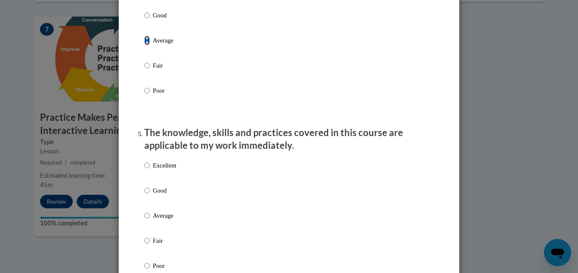
scroll to position [672, 0]
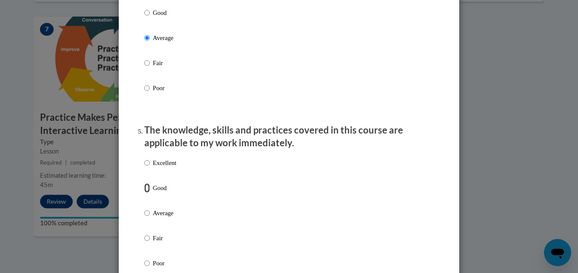
click at [144, 193] on input "Good" at bounding box center [147, 188] width 6 height 9
radio input "true"
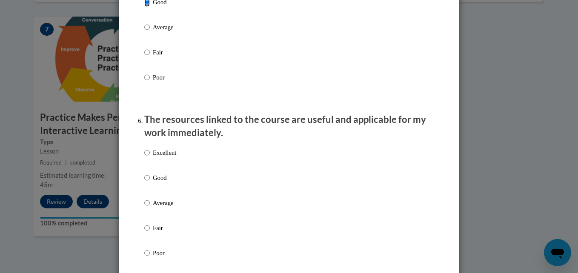
scroll to position [858, 0]
click at [146, 182] on input "Good" at bounding box center [147, 177] width 6 height 9
radio input "true"
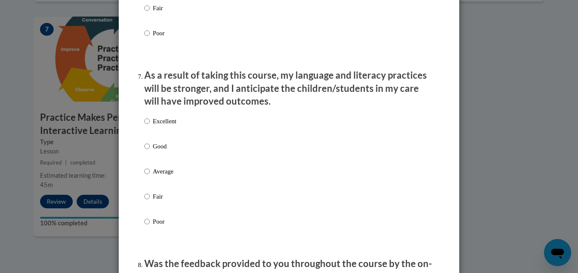
scroll to position [1079, 0]
click at [145, 126] on input "Excellent" at bounding box center [147, 120] width 6 height 9
radio input "true"
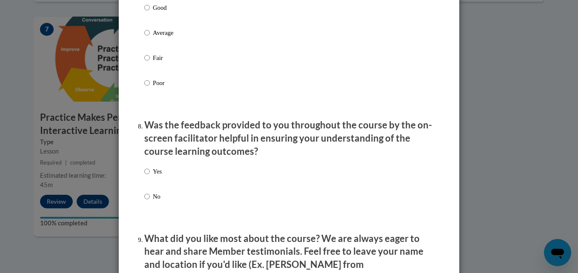
scroll to position [1219, 0]
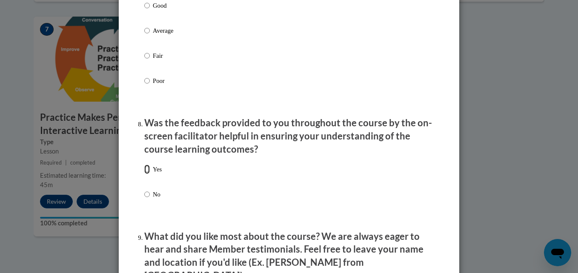
click at [145, 174] on input "Yes" at bounding box center [147, 169] width 6 height 9
radio input "true"
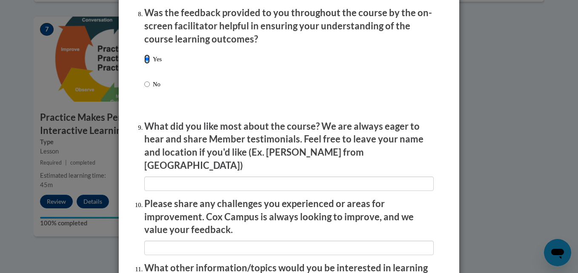
scroll to position [1496, 0]
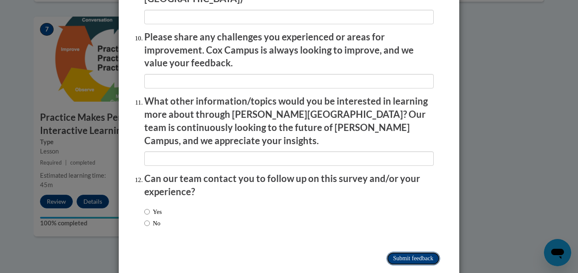
click at [410, 252] on input "Submit feedback" at bounding box center [414, 259] width 54 height 14
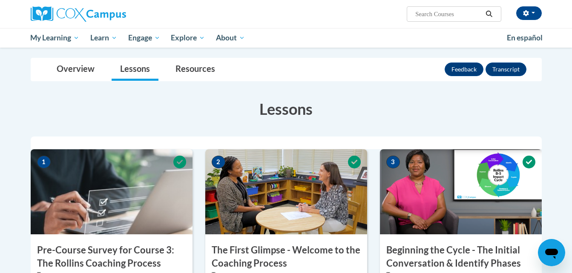
scroll to position [0, 0]
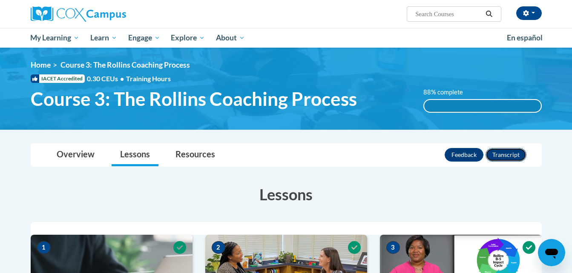
click at [492, 153] on button "Transcript" at bounding box center [506, 155] width 41 height 14
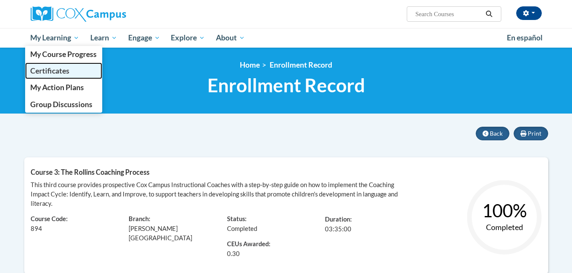
click at [67, 72] on span "Certificates" at bounding box center [49, 70] width 39 height 9
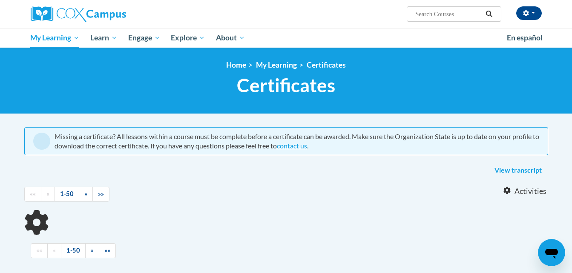
click at [67, 72] on div "<en>Home</en><fr>Accueil</fr><de>Zuhause</de><it>Casa</it><es>Casa</es><pt>Casa…" at bounding box center [286, 80] width 537 height 40
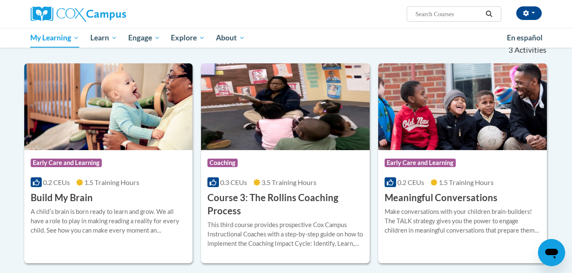
scroll to position [124, 0]
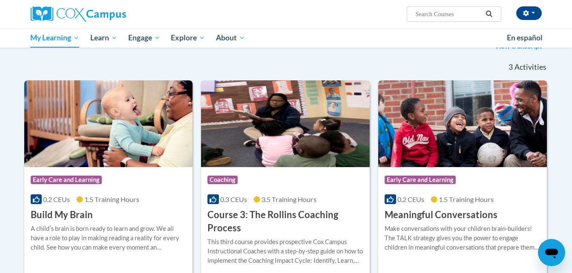
click at [267, 216] on h3 "Course 3: The Rollins Coaching Process" at bounding box center [285, 222] width 156 height 26
